Goal: Complete application form

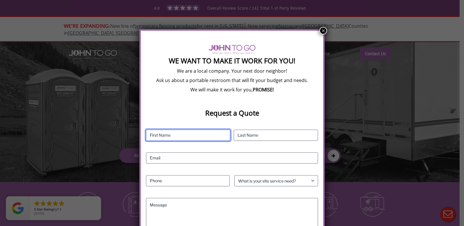
click at [201, 136] on input "First" at bounding box center [188, 134] width 84 height 11
type input "Kelly"
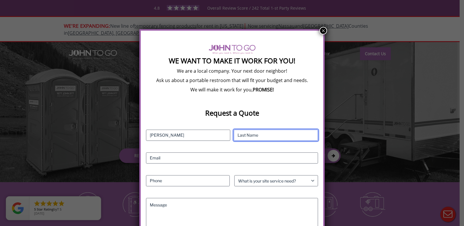
type input "Kay"
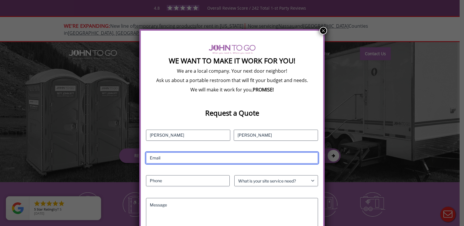
type input "allamericanwontons@gmail.com"
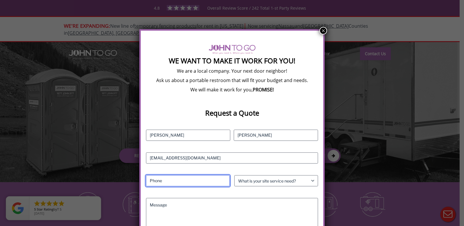
type input "6313350653"
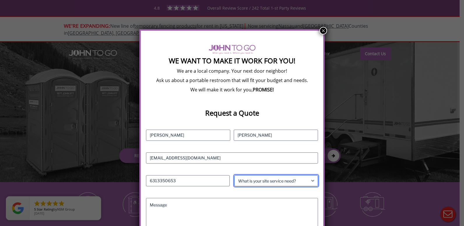
click at [259, 180] on select "What is your site service need? Consumer Construction - Commercial Construction…" at bounding box center [276, 180] width 84 height 11
select select "Business"
click at [234, 175] on select "What is your site service need? Consumer Construction - Commercial Construction…" at bounding box center [276, 180] width 84 height 11
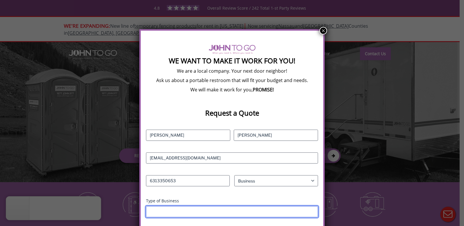
click at [213, 208] on input "Type of Business" at bounding box center [232, 211] width 172 height 11
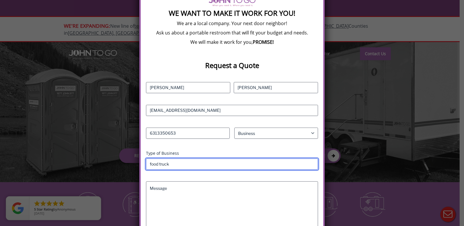
scroll to position [48, 0]
type input "food truck"
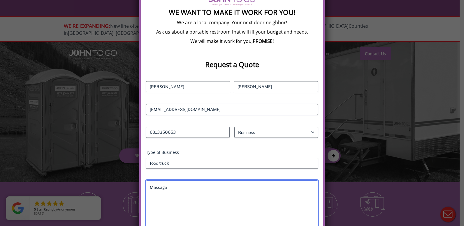
click at [197, 208] on textarea "Message" at bounding box center [232, 206] width 172 height 52
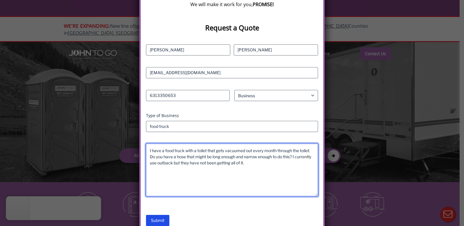
scroll to position [92, 0]
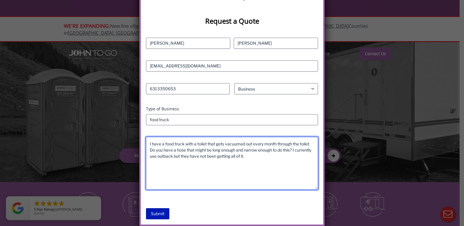
type textarea "I have a food truck with a toilet that gets vacuumed out every month through th…"
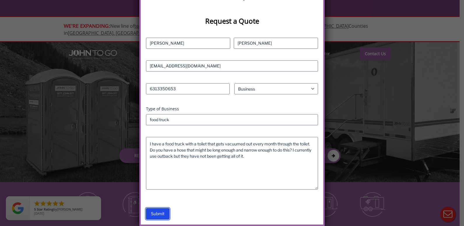
click at [160, 213] on input "Submit" at bounding box center [157, 213] width 23 height 11
